Goal: Task Accomplishment & Management: Manage account settings

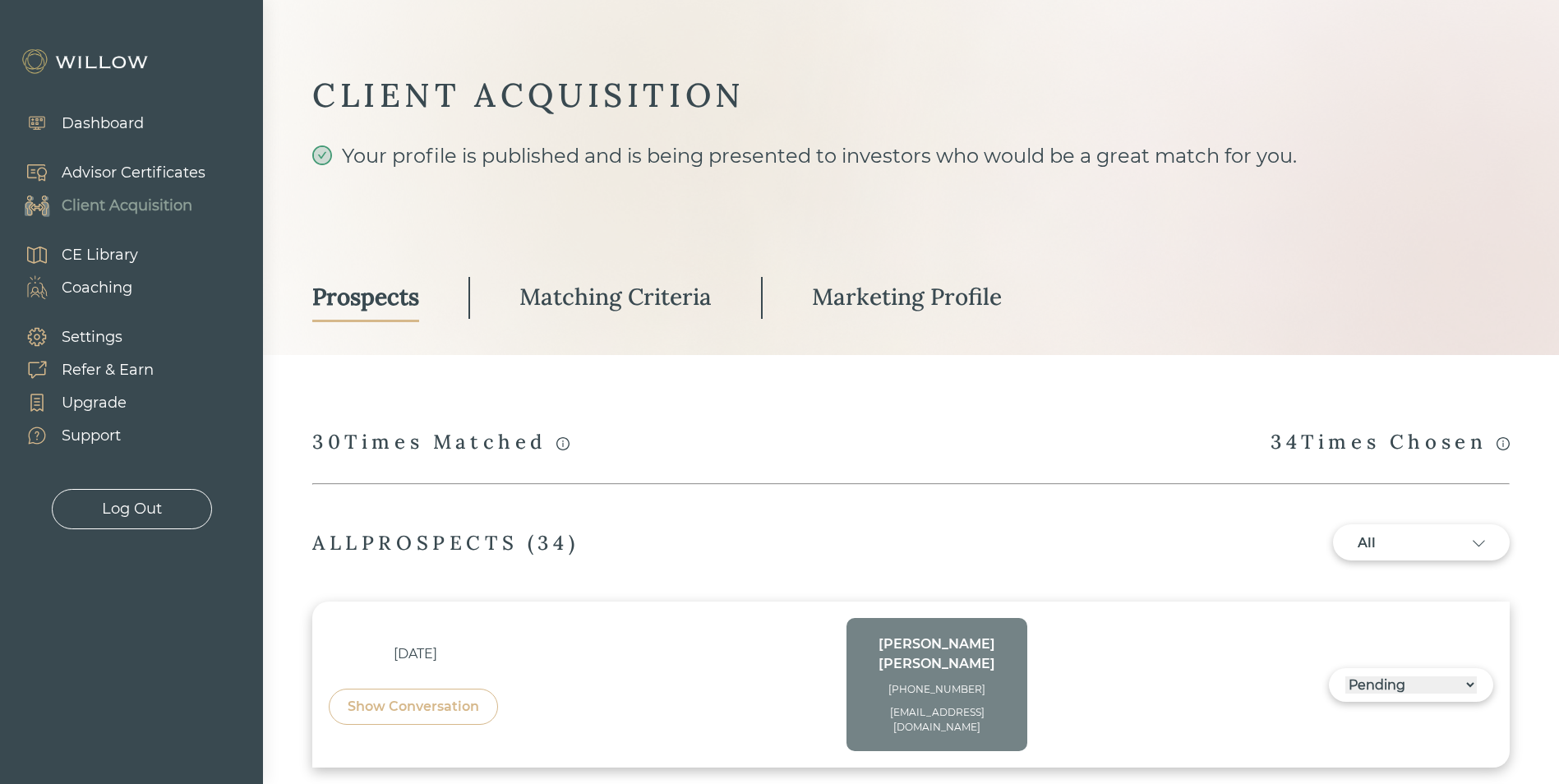
select select "3"
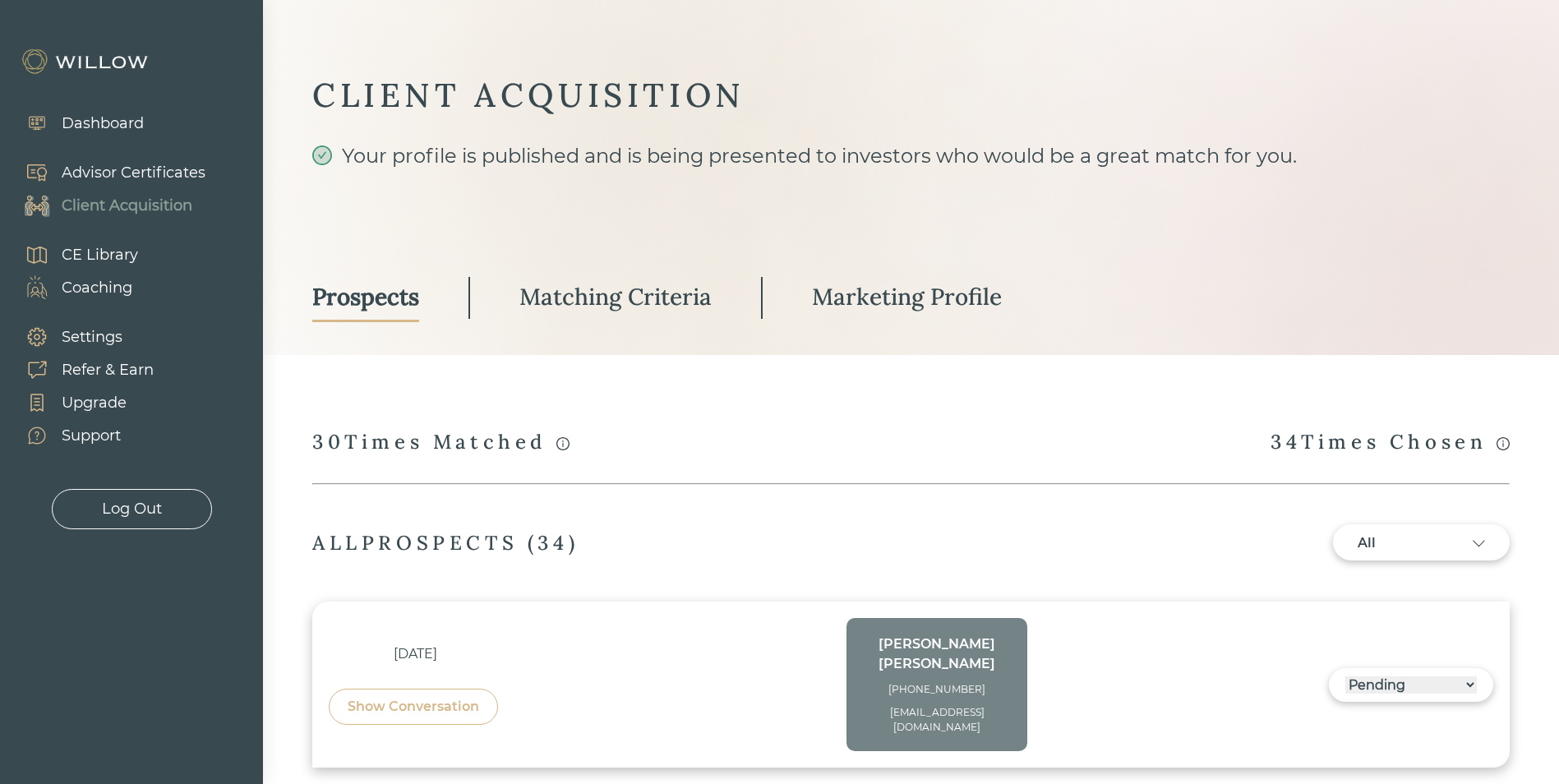
select select "3"
select select "2"
select select "3"
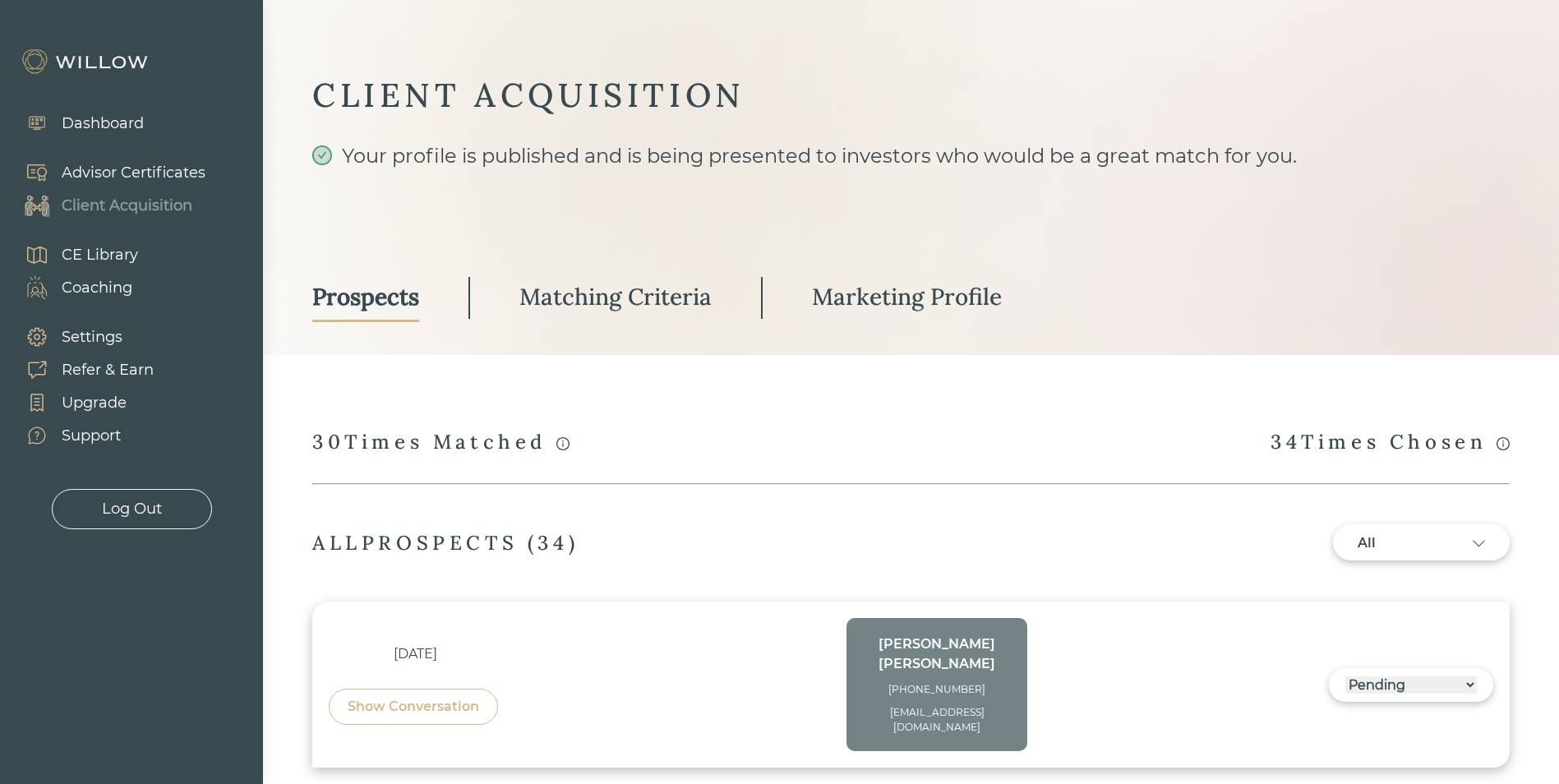
select select "3"
select select "10"
select select "3"
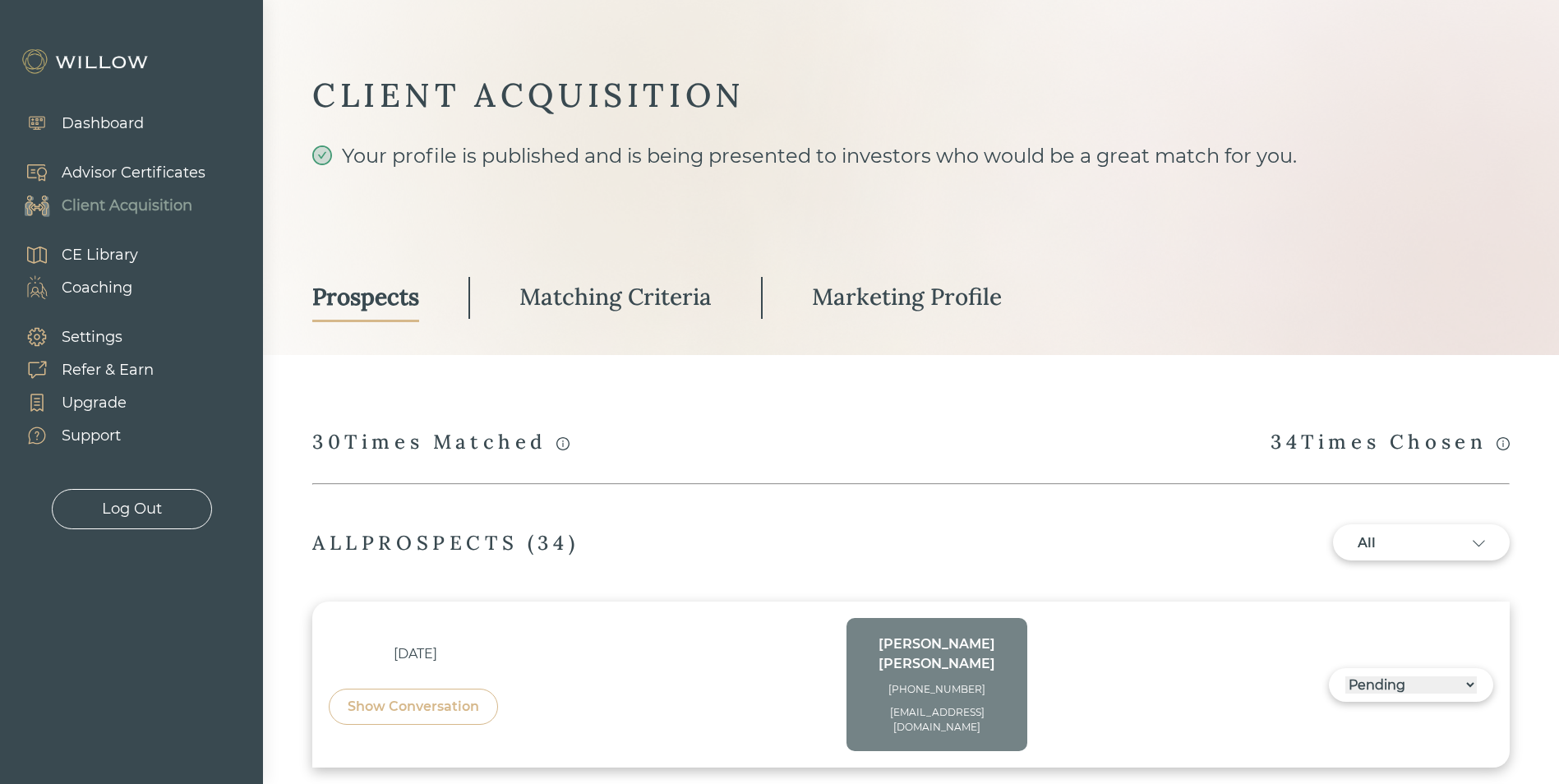
select select "10"
select select "3"
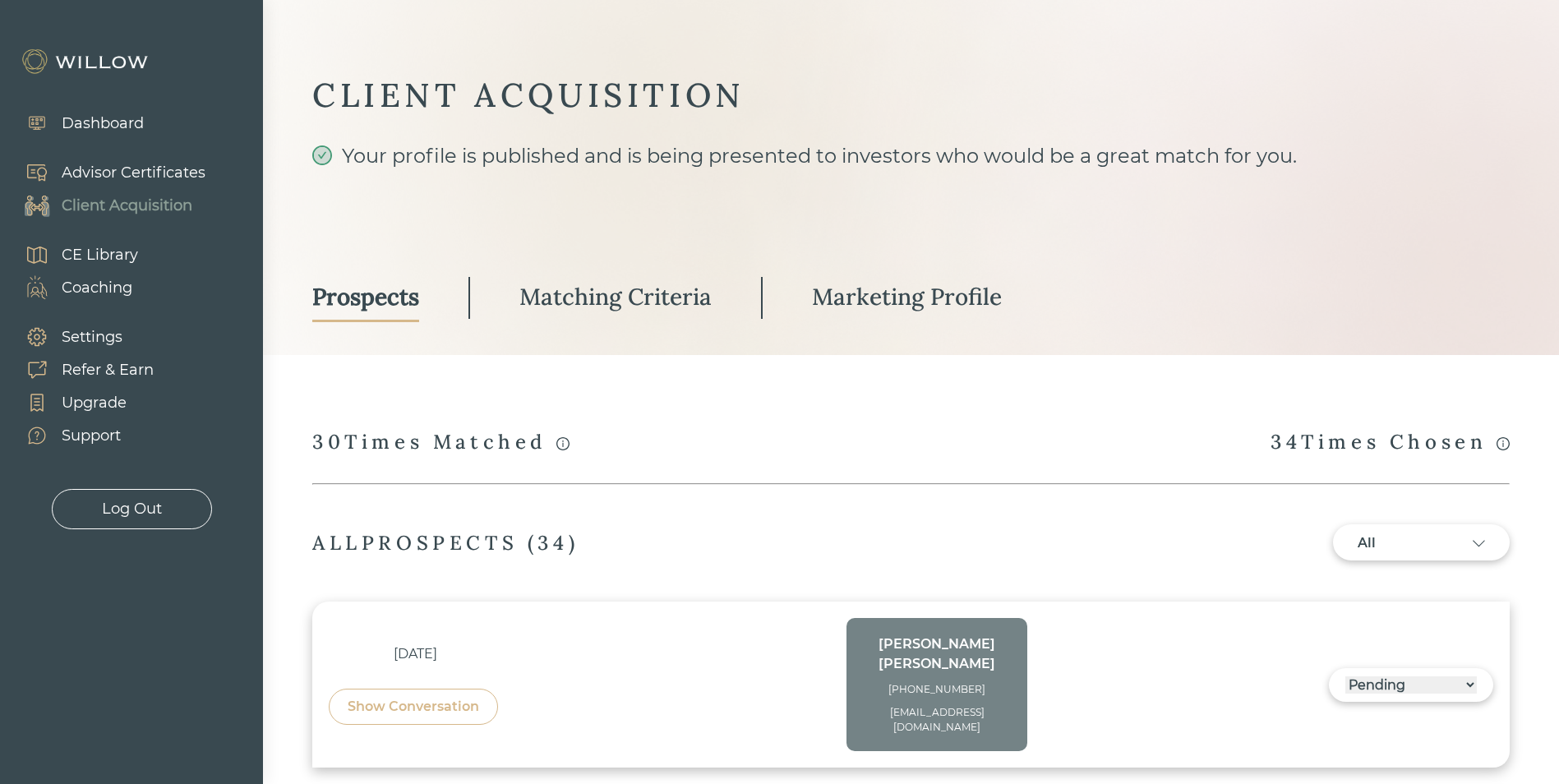
select select "2"
select select "1"
select select "2"
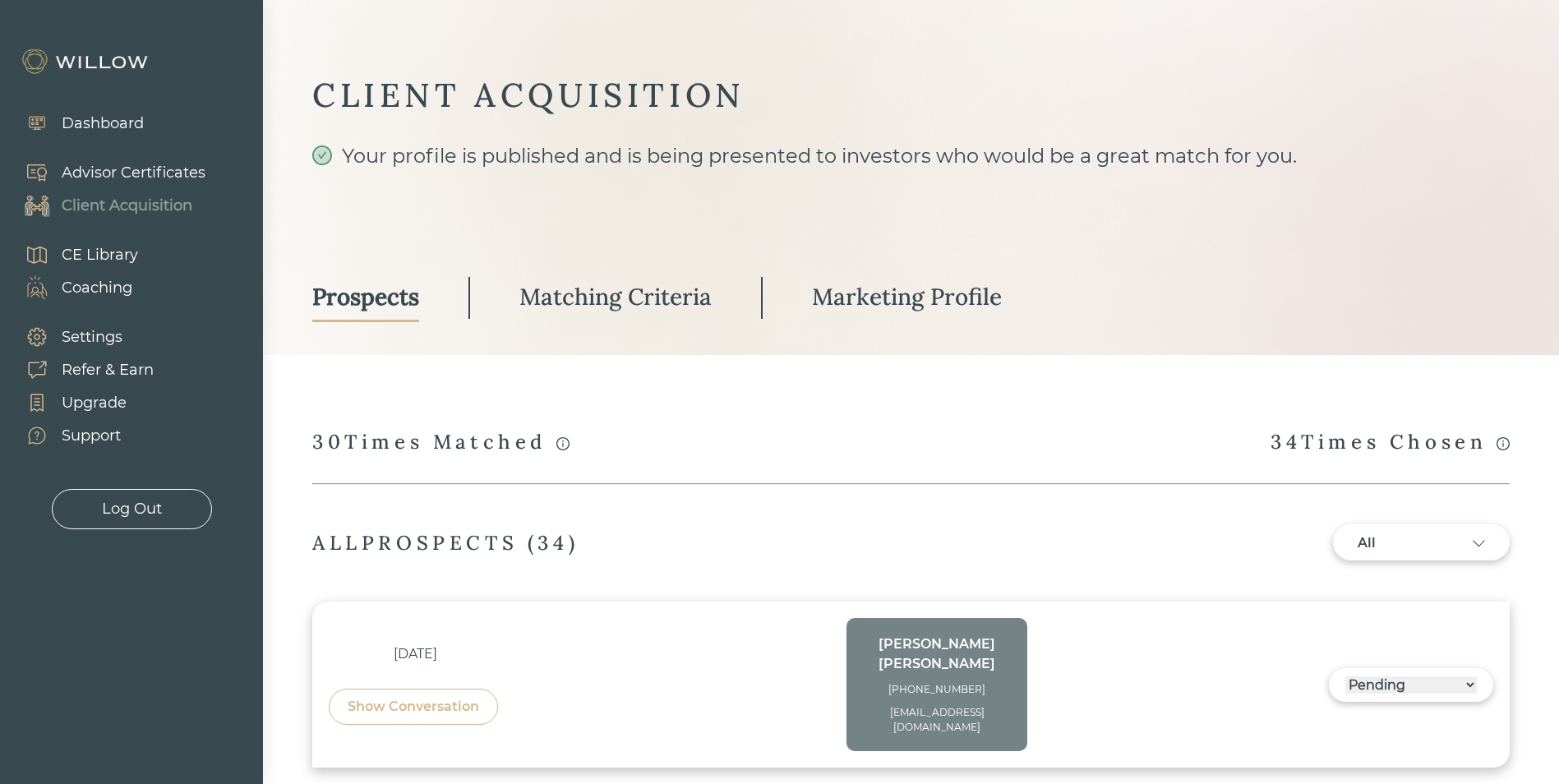
select select "2"
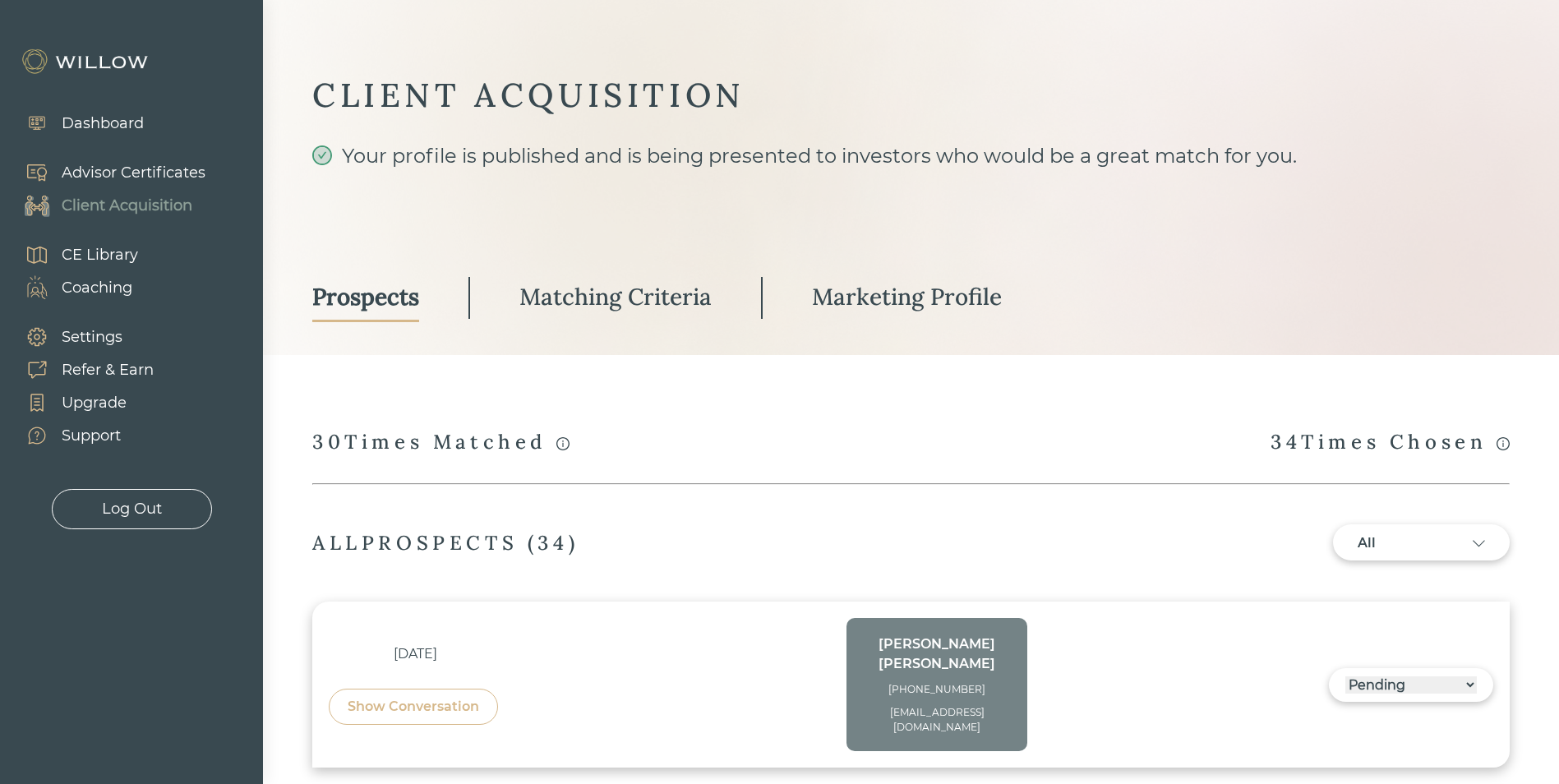
select select "2"
select select "10"
select select "2"
